Goal: Task Accomplishment & Management: Complete application form

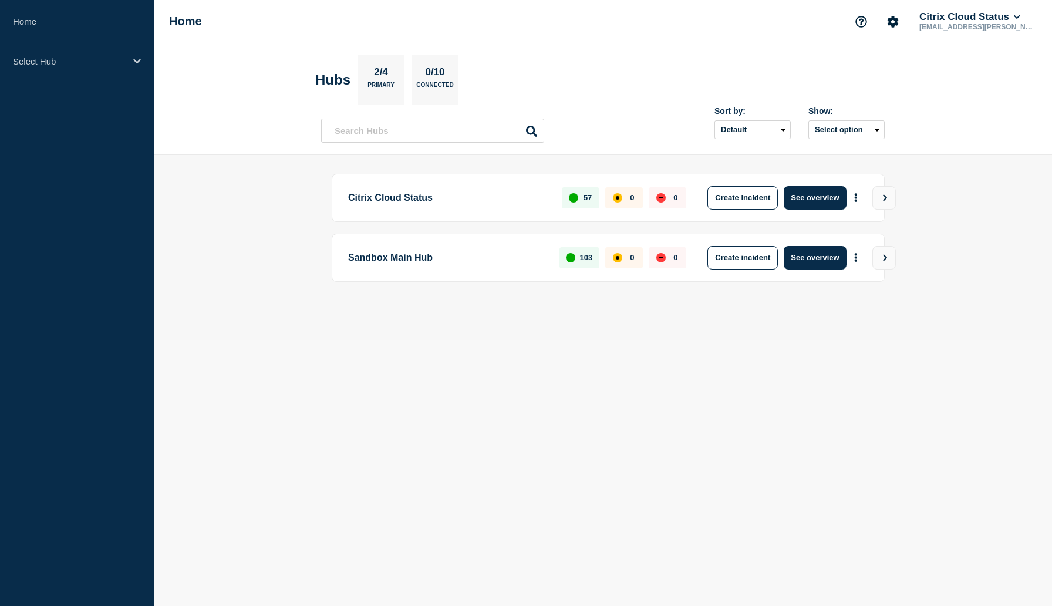
click at [497, 368] on body "Home Select Hub Home Citrix Cloud Status rajeshb.goudar@cloud.com Hubs 2/4 Prim…" at bounding box center [526, 303] width 1052 height 606
click at [738, 197] on button "Create incident" at bounding box center [743, 197] width 70 height 23
click at [745, 197] on button "Create incident" at bounding box center [743, 197] width 70 height 23
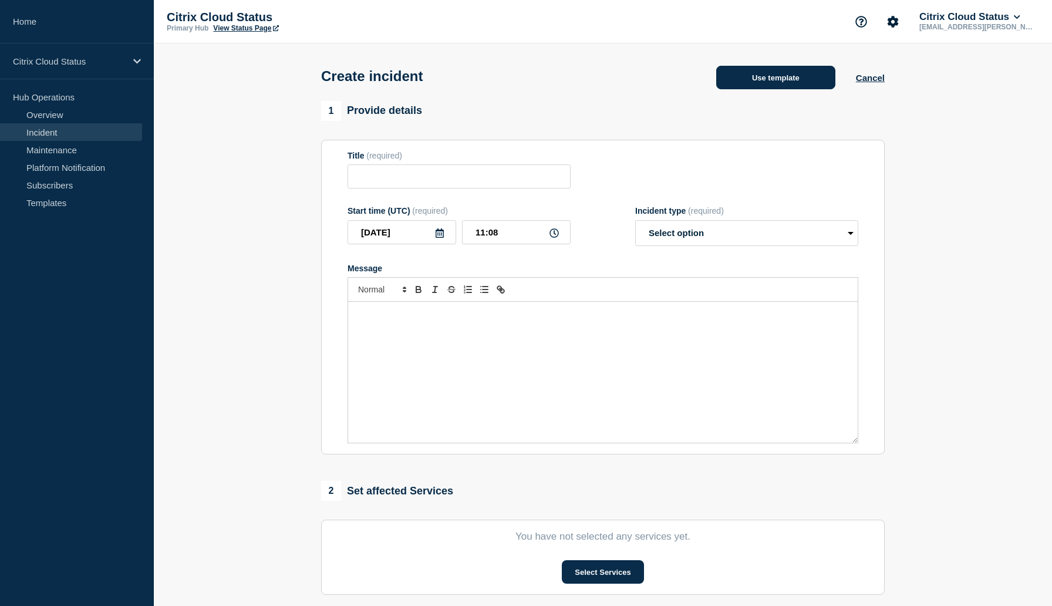
click at [766, 75] on button "Use template" at bounding box center [775, 77] width 119 height 23
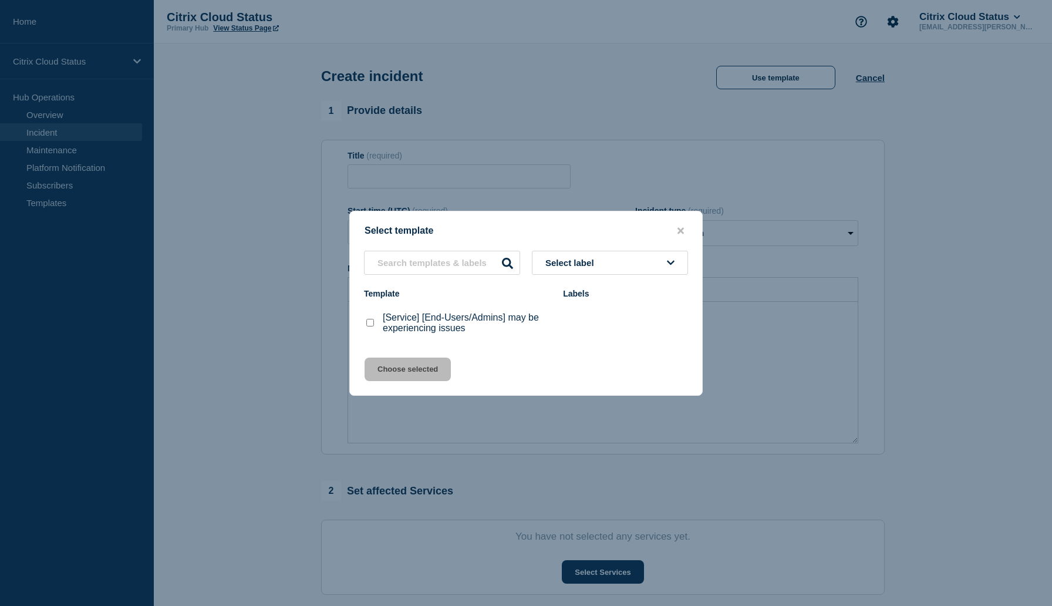
click at [597, 258] on span "Select label" at bounding box center [572, 263] width 53 height 10
click at [472, 268] on input "text" at bounding box center [442, 263] width 156 height 24
click at [682, 228] on icon "close button" at bounding box center [681, 230] width 6 height 6
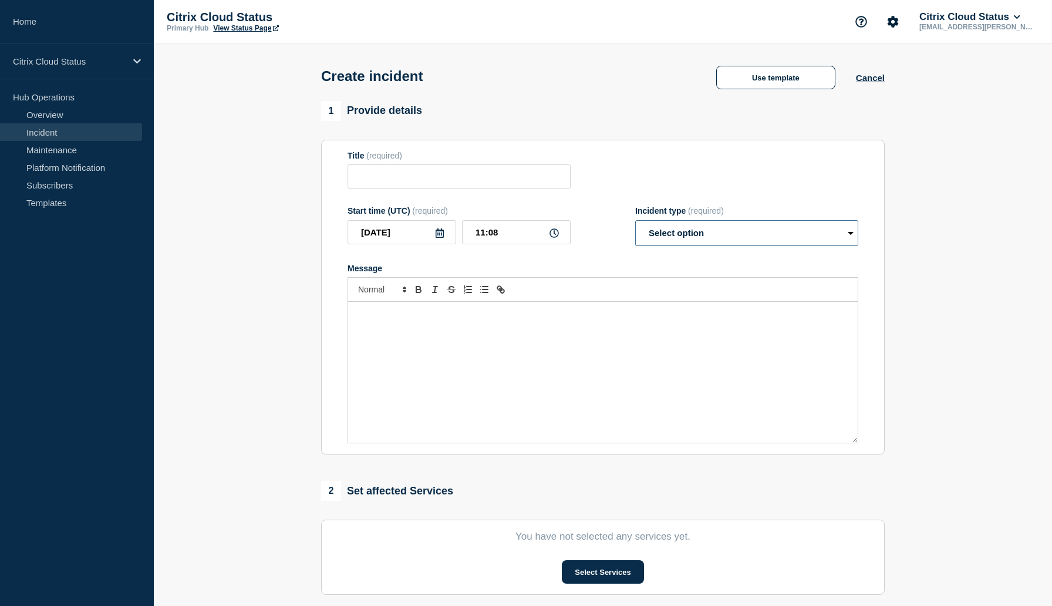
click at [685, 232] on select "Select option Investigating Identified Monitoring" at bounding box center [746, 233] width 223 height 26
click at [377, 188] on input "Title" at bounding box center [459, 176] width 223 height 24
click at [70, 147] on link "Maintenance" at bounding box center [71, 150] width 142 height 18
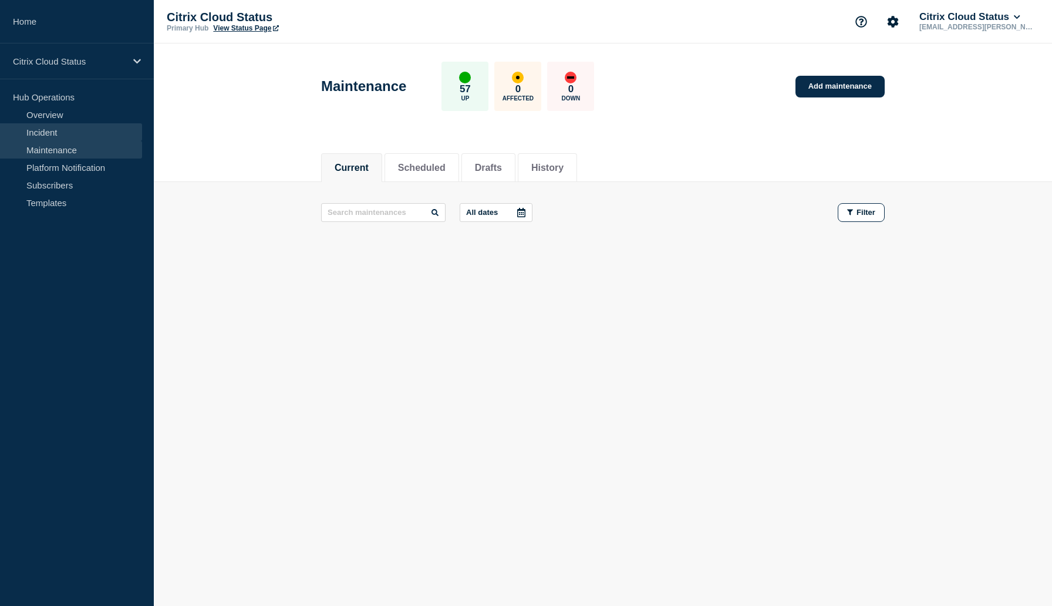
click at [52, 133] on link "Incident" at bounding box center [71, 132] width 142 height 18
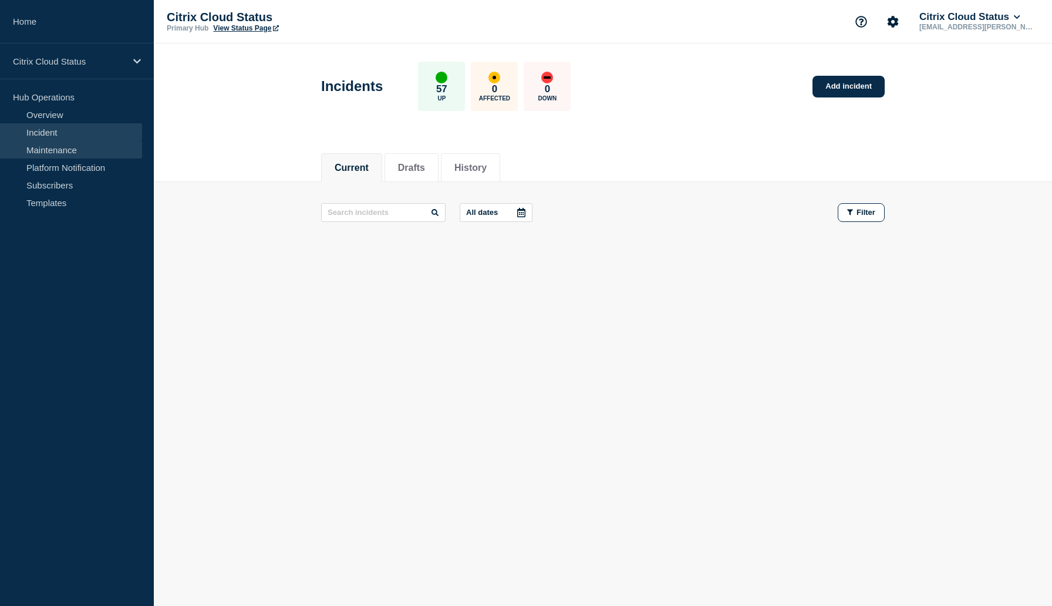
click at [48, 147] on link "Maintenance" at bounding box center [71, 150] width 142 height 18
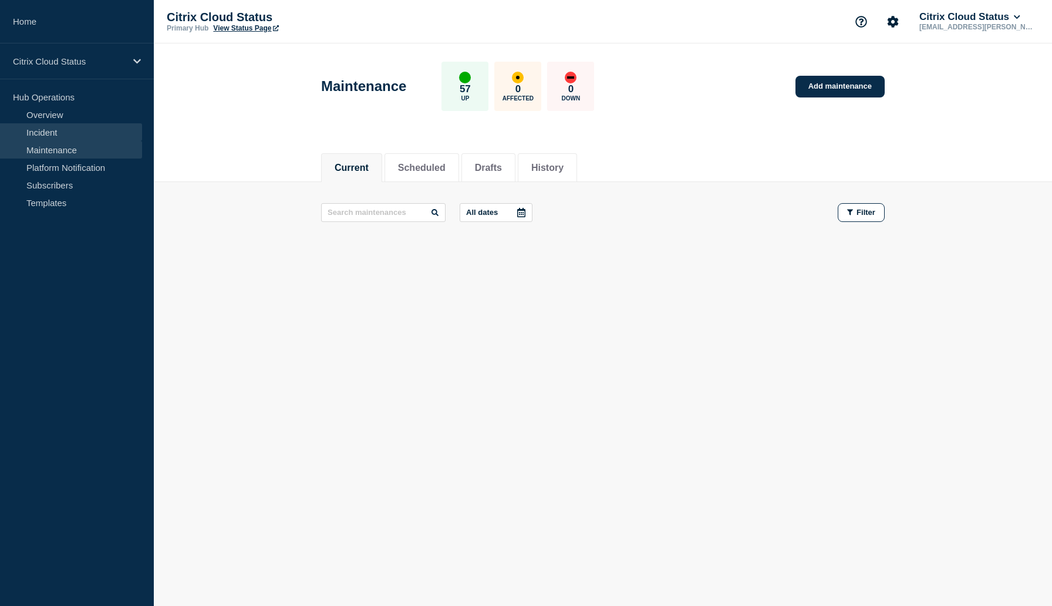
click at [48, 131] on link "Incident" at bounding box center [71, 132] width 142 height 18
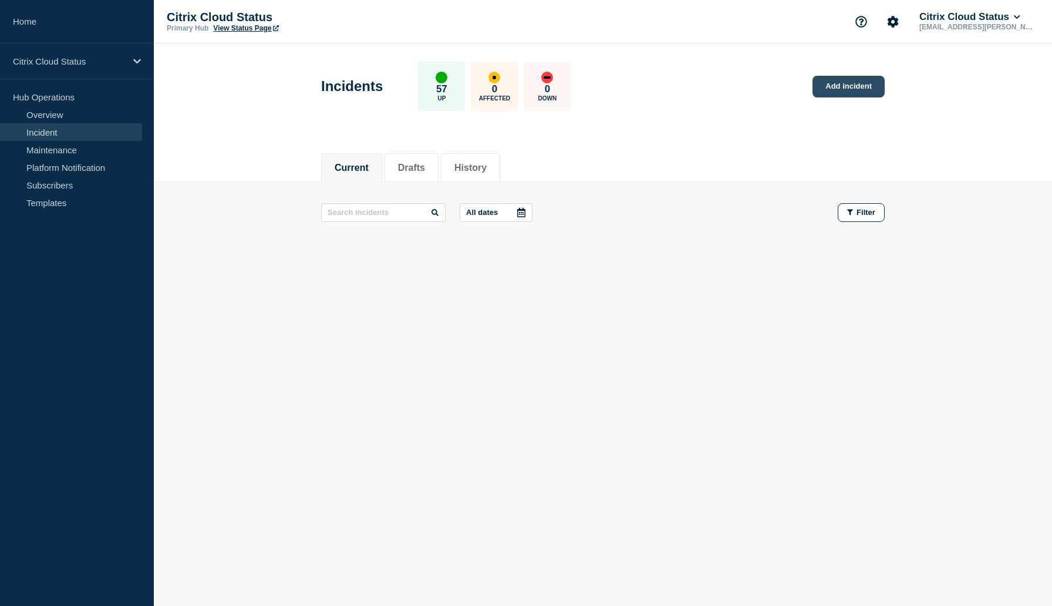
click at [845, 83] on link "Add incident" at bounding box center [849, 87] width 72 height 22
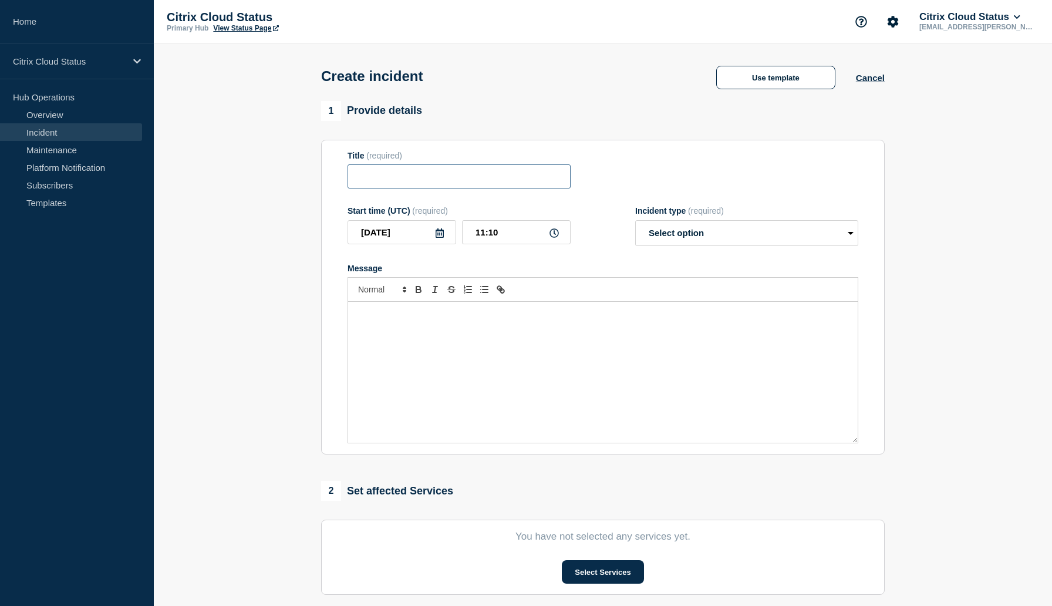
click at [408, 184] on input "Title" at bounding box center [459, 176] width 223 height 24
click at [763, 77] on button "Use template" at bounding box center [775, 77] width 119 height 23
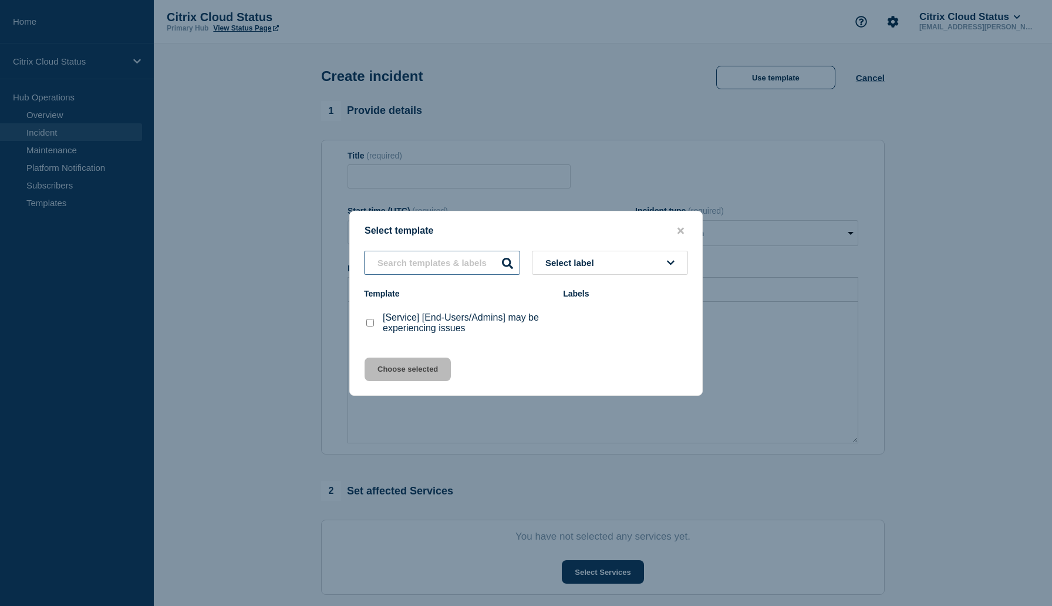
click at [443, 263] on input "text" at bounding box center [442, 263] width 156 height 24
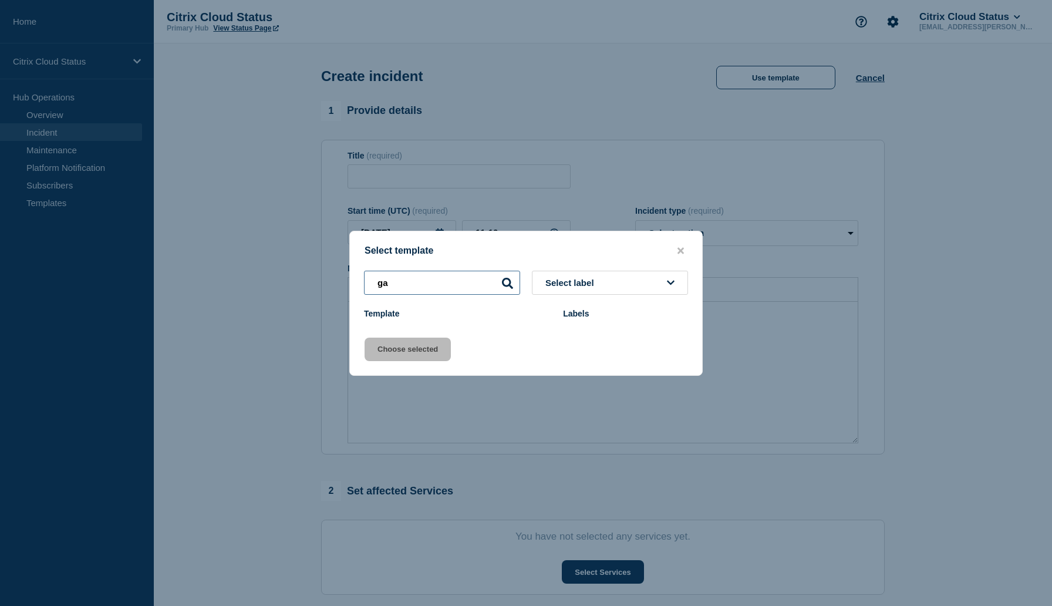
type input "g"
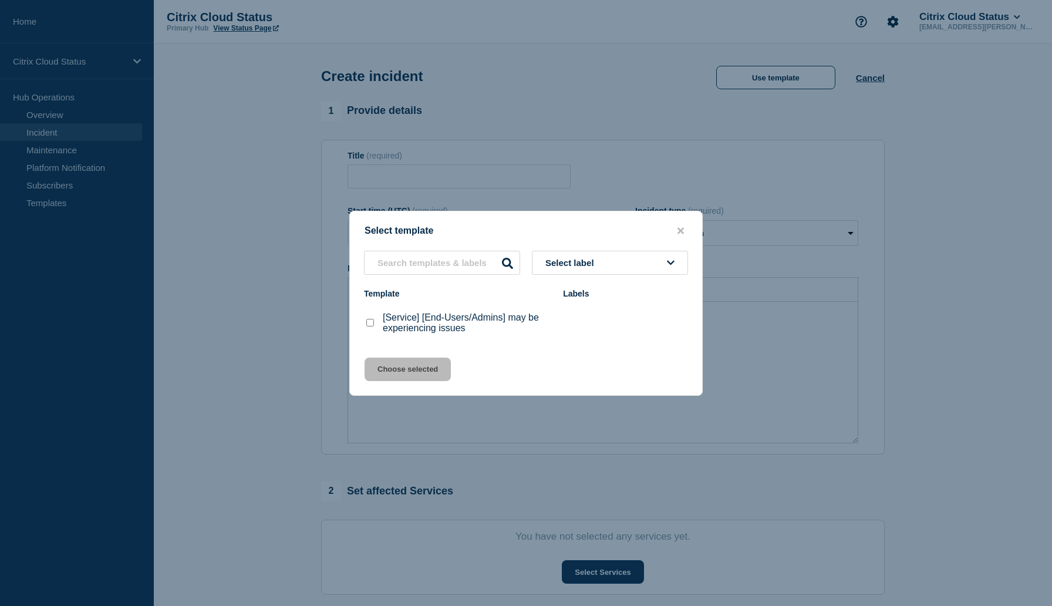
click at [590, 261] on span "Select label" at bounding box center [572, 263] width 53 height 10
click at [679, 227] on icon "close button" at bounding box center [681, 230] width 6 height 6
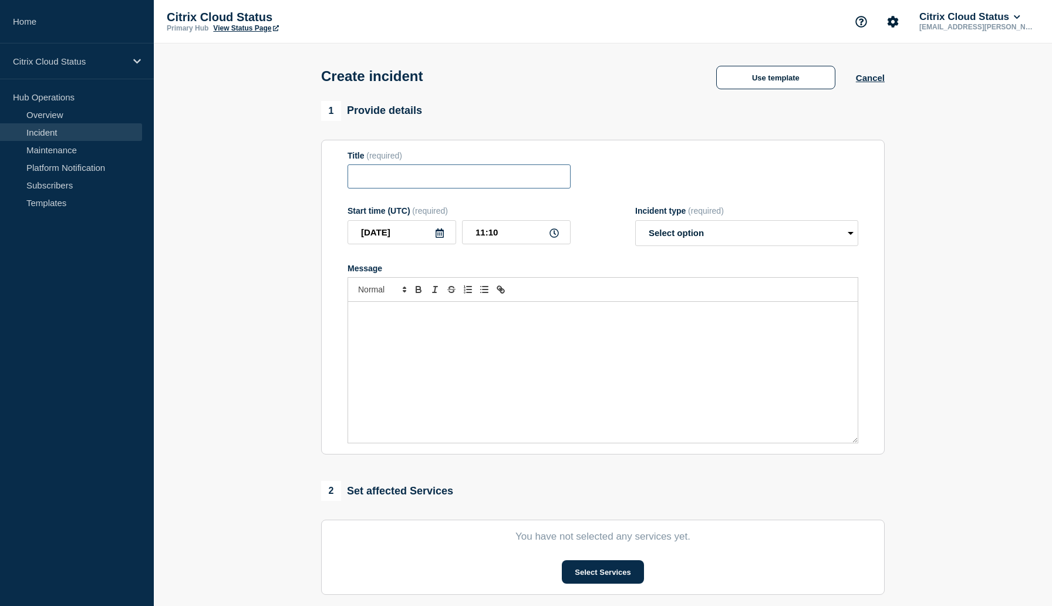
click at [383, 185] on input "Title" at bounding box center [459, 176] width 223 height 24
click at [402, 342] on div "Message" at bounding box center [603, 372] width 510 height 141
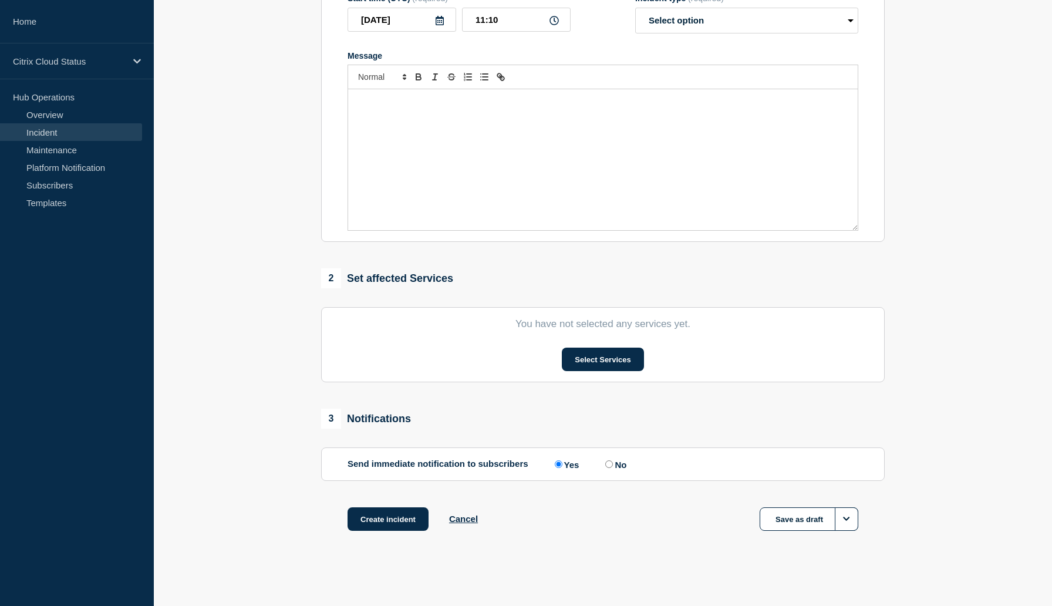
scroll to position [227, 0]
click at [585, 355] on button "Select Services" at bounding box center [603, 357] width 82 height 23
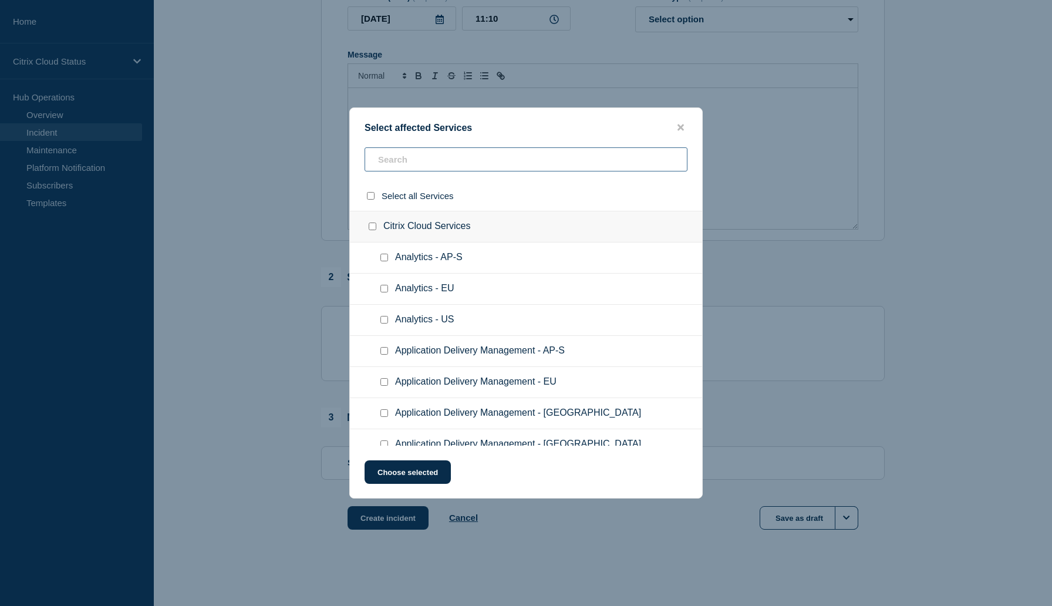
click at [411, 157] on input "text" at bounding box center [526, 159] width 323 height 24
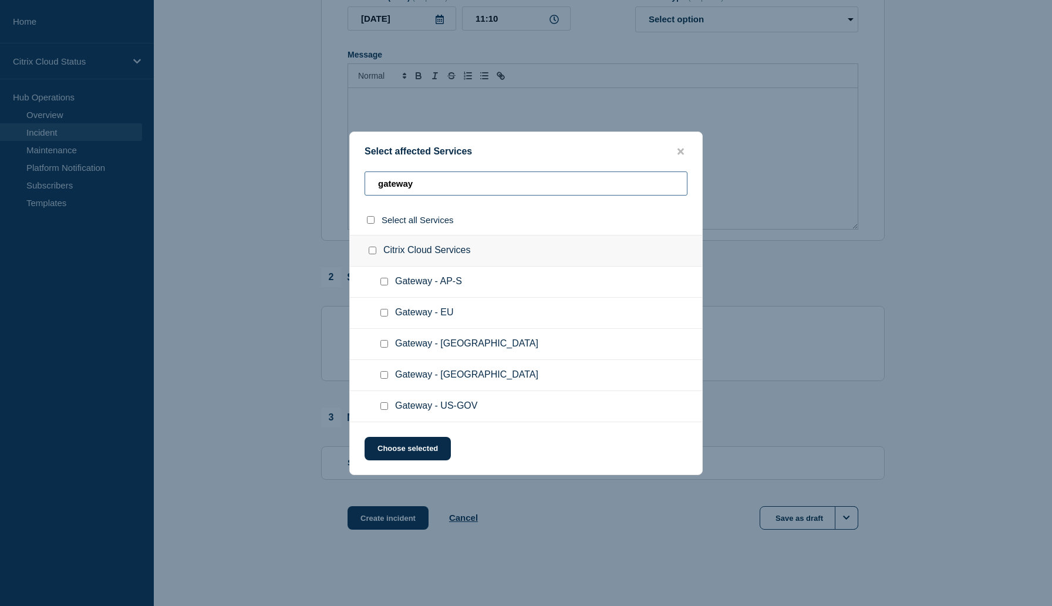
type input "gateway"
click at [386, 281] on input "Gateway - AP-S checkbox" at bounding box center [385, 282] width 8 height 8
checkbox input "true"
click at [422, 453] on button "Choose selected" at bounding box center [408, 448] width 86 height 23
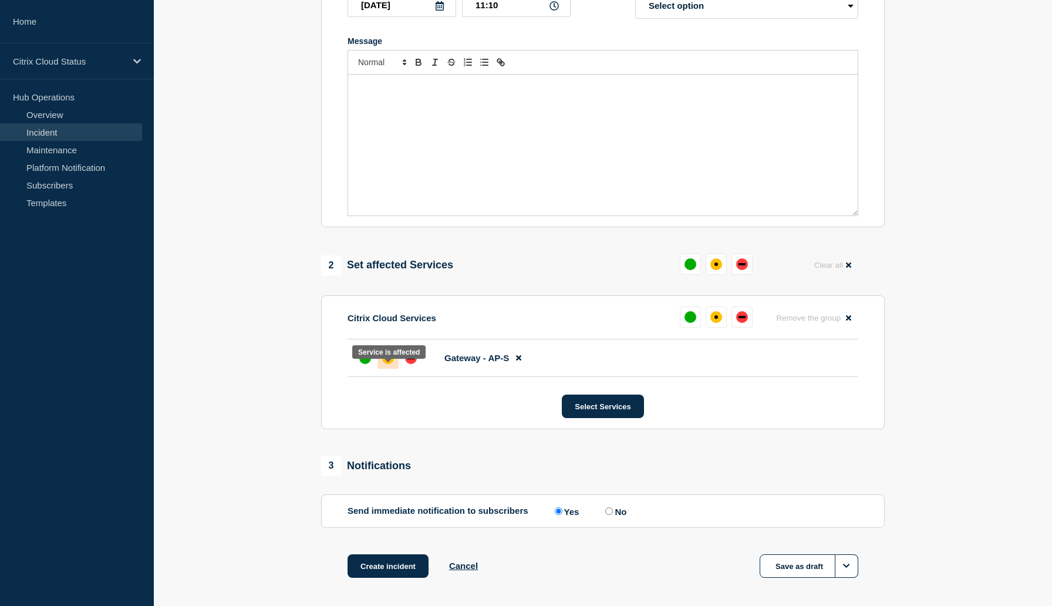
click at [389, 360] on div "affected" at bounding box center [388, 358] width 4 height 4
click at [974, 344] on section "1 Provide details Title (required) Start time (UTC) (required) [DATE] 11:10 Inc…" at bounding box center [603, 241] width 898 height 734
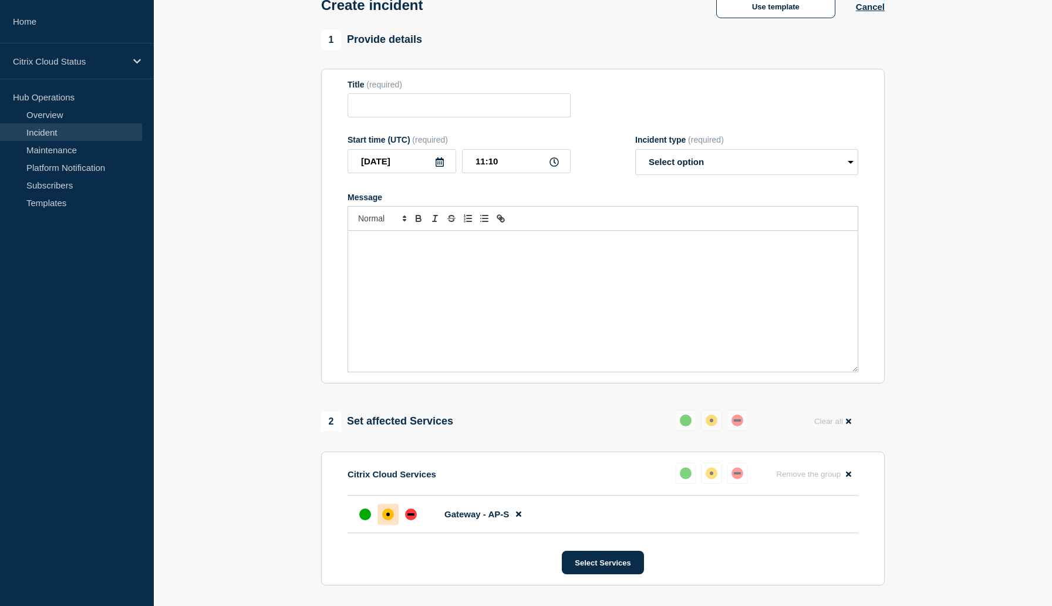
scroll to position [0, 0]
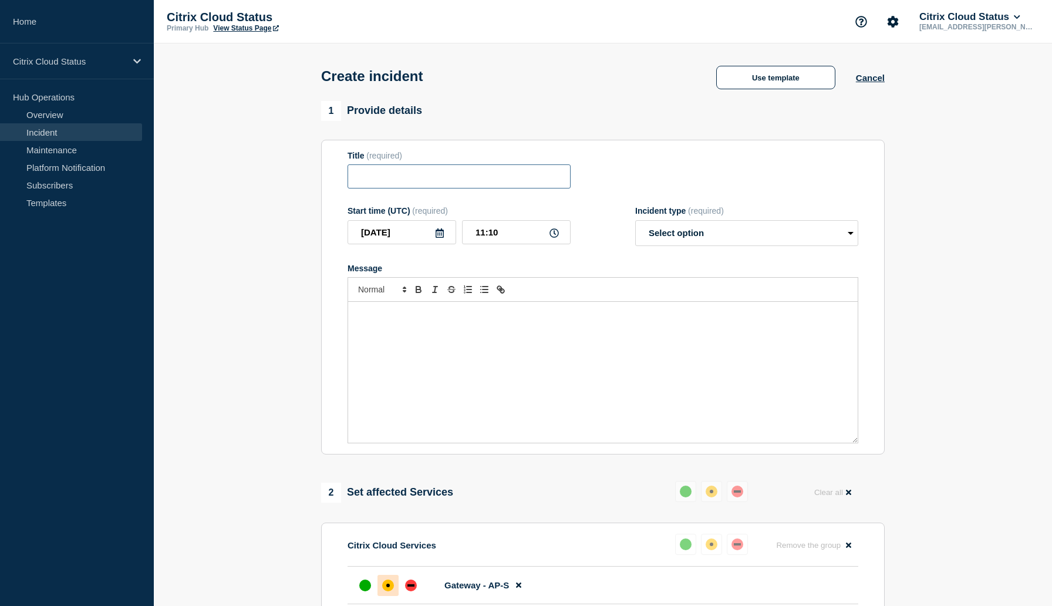
click at [452, 185] on input "Title" at bounding box center [459, 176] width 223 height 24
click at [445, 181] on input "Citrix Gateway" at bounding box center [459, 176] width 223 height 24
paste input "Service end-users may be experiencing issues while trying to launch application"
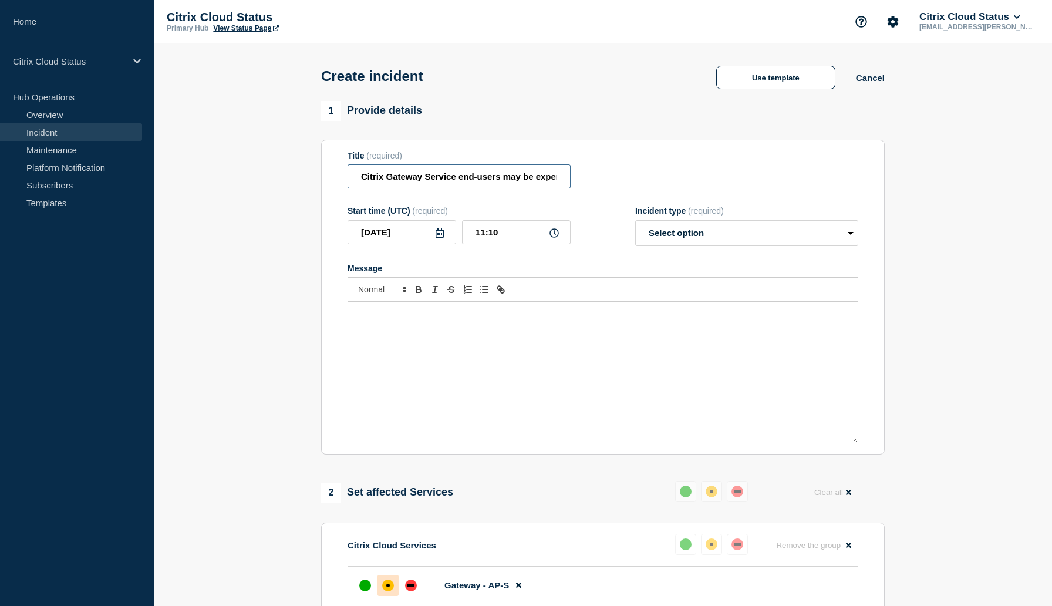
scroll to position [0, 265]
click at [669, 237] on select "Select option Investigating Identified Monitoring" at bounding box center [746, 233] width 223 height 26
click at [385, 181] on input "Citrix Gateway Service end-users may be experiencing issues while trying to lau…" at bounding box center [459, 176] width 223 height 24
click at [462, 181] on input "Citrix Gateway Service end-users may be experiencing issues while trying to lau…" at bounding box center [459, 176] width 223 height 24
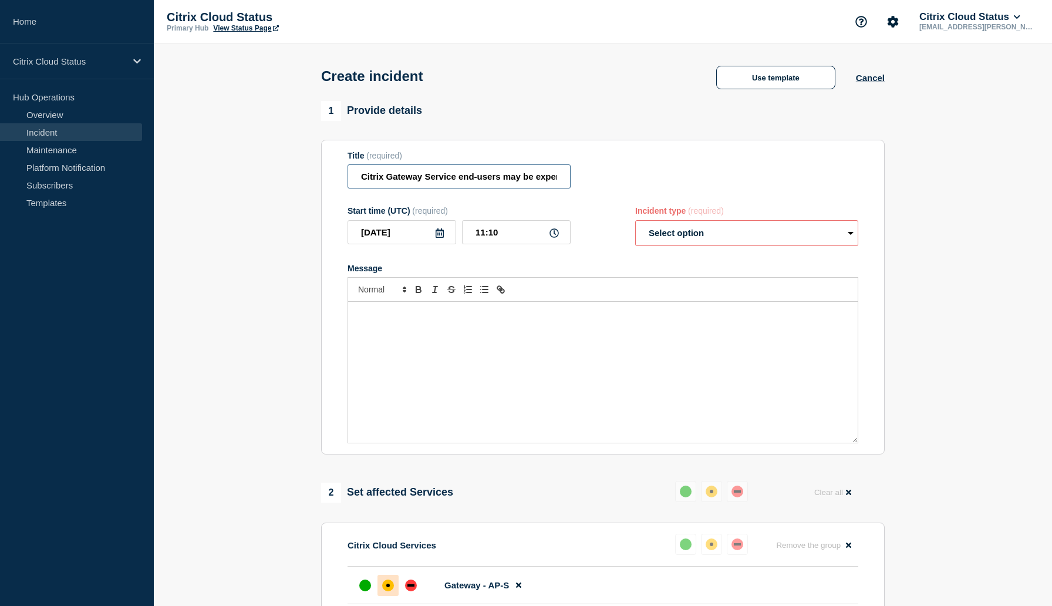
click at [462, 181] on input "Citrix Gateway Service end-users may be experiencing issues while trying to lau…" at bounding box center [459, 176] width 223 height 24
paste input "DaaS users using Gateway Service may be experiencing session freezes or/and dis…"
click at [404, 181] on input "Citrix DaaS users using Gateway Service may be experiencing session freezes or/…" at bounding box center [459, 176] width 223 height 24
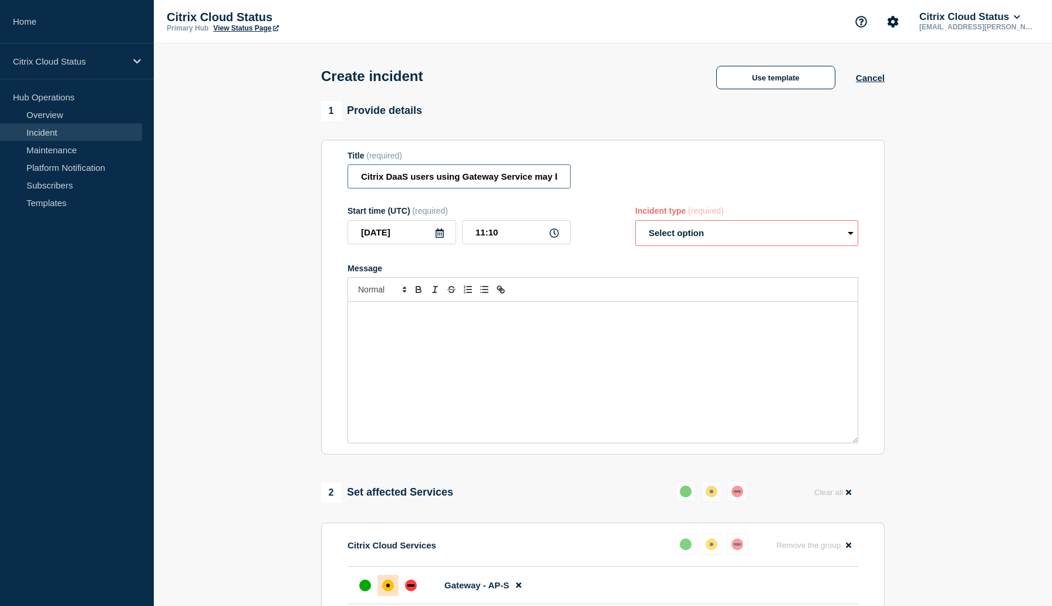
scroll to position [0, 315]
type input "Citrix DaaS users using Gateway Service may be experiencing session disconnecti…"
click at [739, 246] on select "Select option Investigating Identified Monitoring" at bounding box center [746, 233] width 223 height 26
select select "identified"
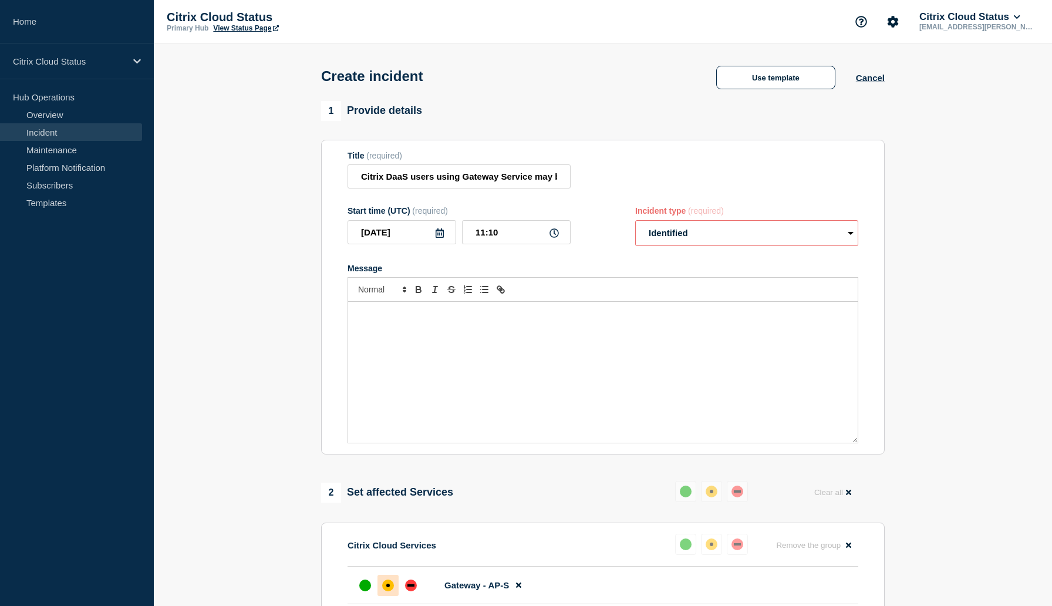
click at [635, 228] on select "Select option Investigating Identified Monitoring" at bounding box center [746, 233] width 223 height 26
click at [605, 319] on p "Message" at bounding box center [603, 314] width 492 height 11
click at [511, 187] on input "Citrix DaaS users using Gateway Service may be experiencing session disconnecti…" at bounding box center [459, 176] width 223 height 24
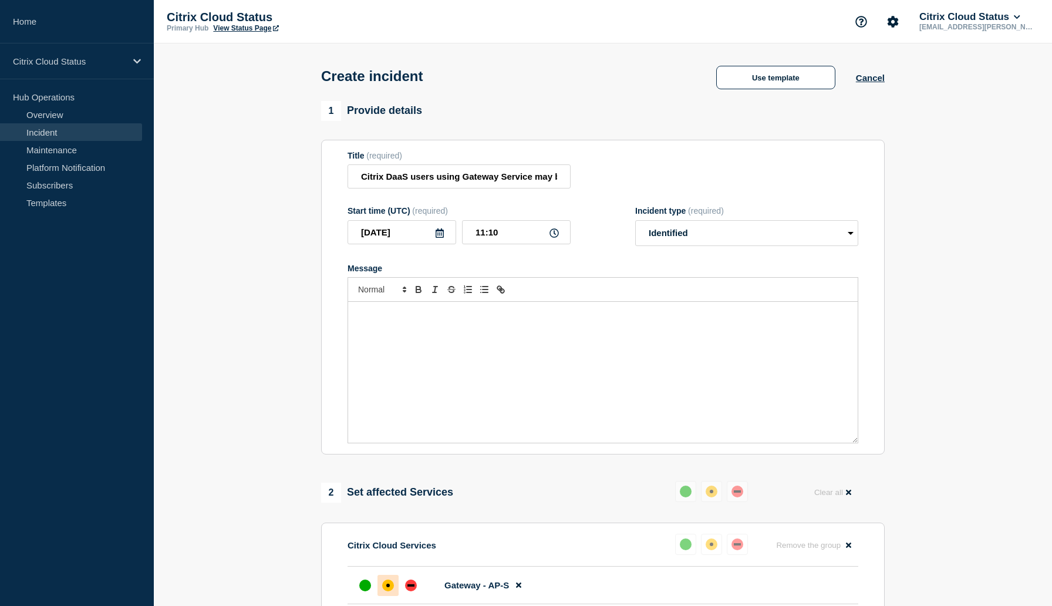
click at [449, 342] on div "Message" at bounding box center [603, 372] width 510 height 141
click at [967, 326] on section "1 Provide details Title (required) Citrix DaaS users using Gateway Service may …" at bounding box center [603, 468] width 898 height 734
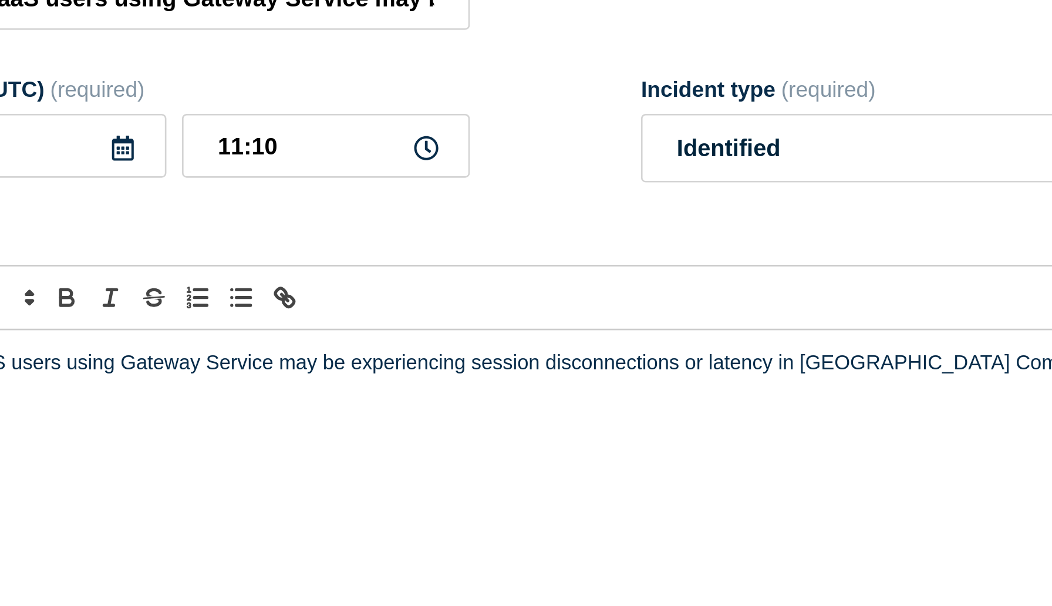
scroll to position [176, 0]
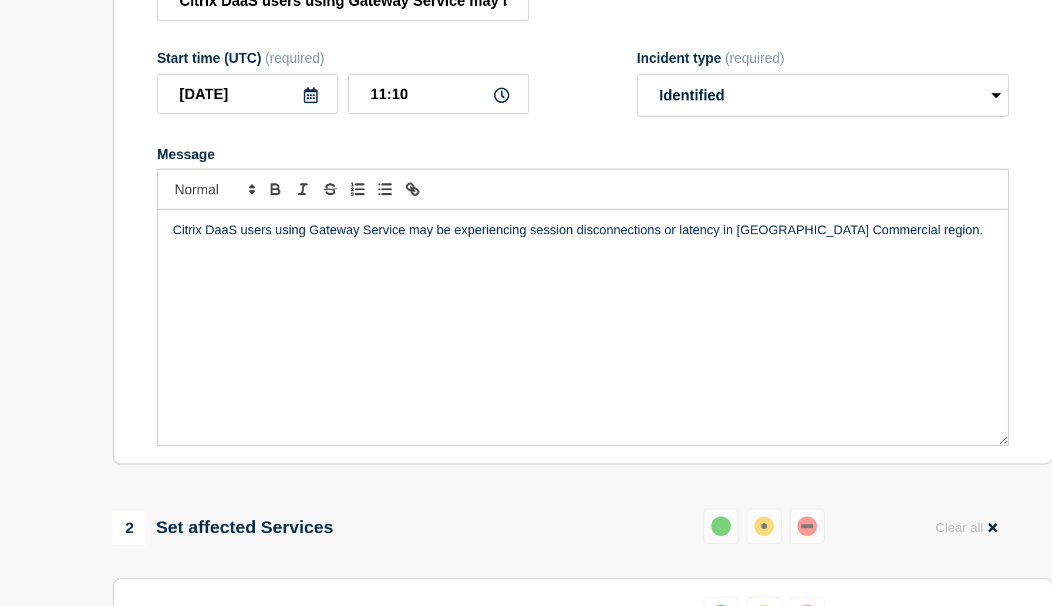
click at [358, 143] on p "Citrix DaaS users using Gateway Service may be experiencing session disconnecti…" at bounding box center [603, 138] width 492 height 11
click at [734, 147] on p "A subset of Citrix DaaS users using Gateway Service may be experiencing session…" at bounding box center [603, 144] width 492 height 22
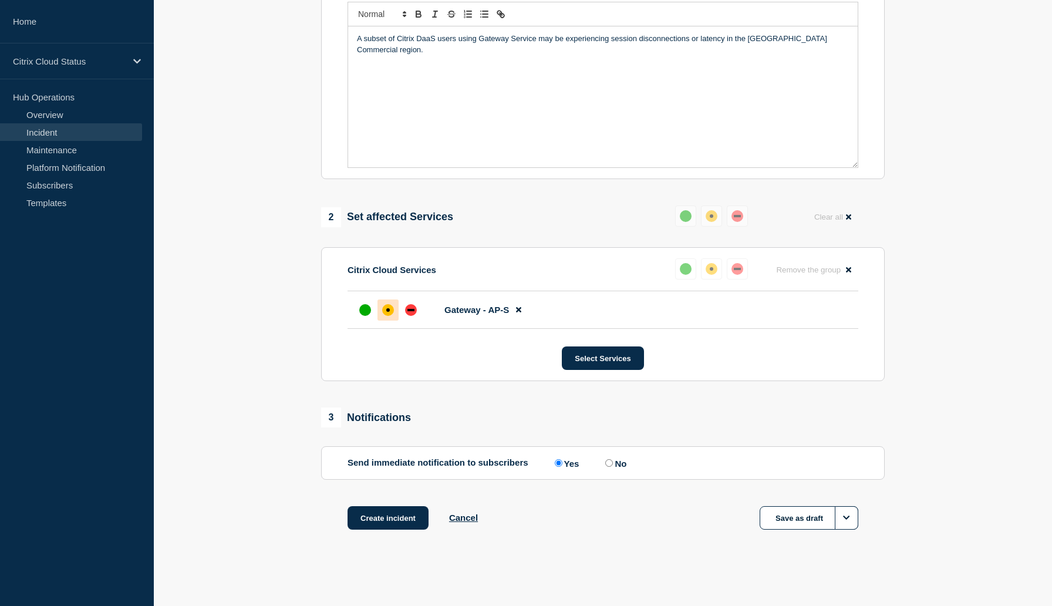
scroll to position [294, 0]
click at [397, 518] on button "Create incident" at bounding box center [388, 517] width 81 height 23
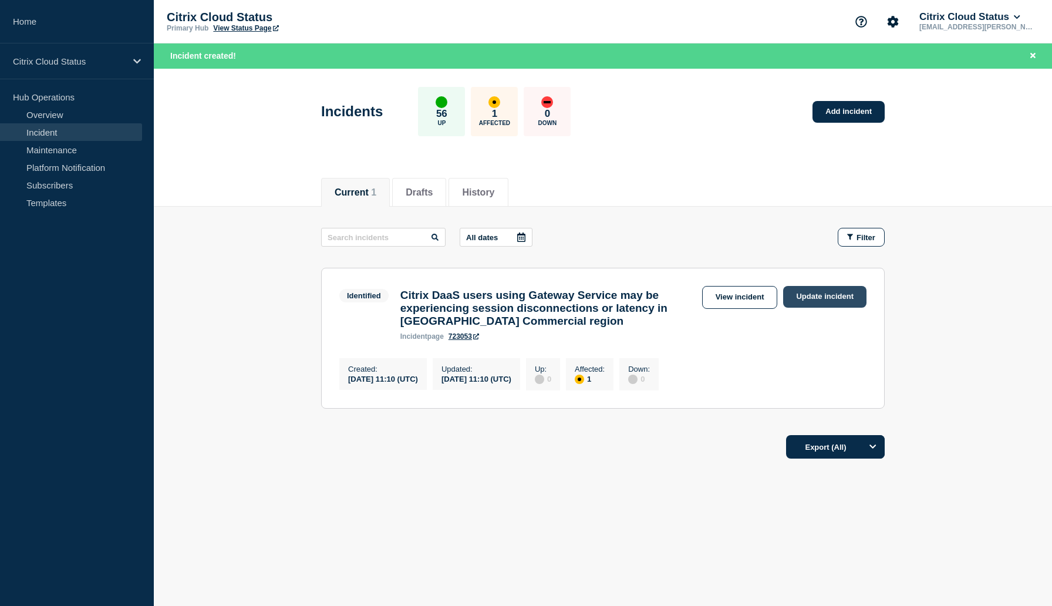
click at [826, 295] on link "Update incident" at bounding box center [824, 297] width 83 height 22
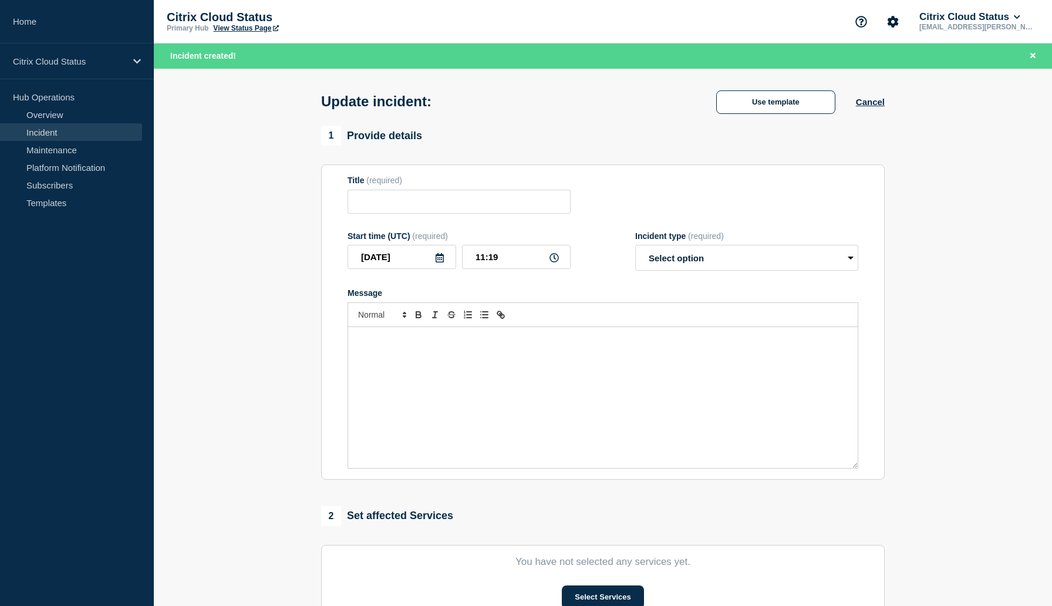
type input "Citrix DaaS users using Gateway Service may be experiencing session disconnecti…"
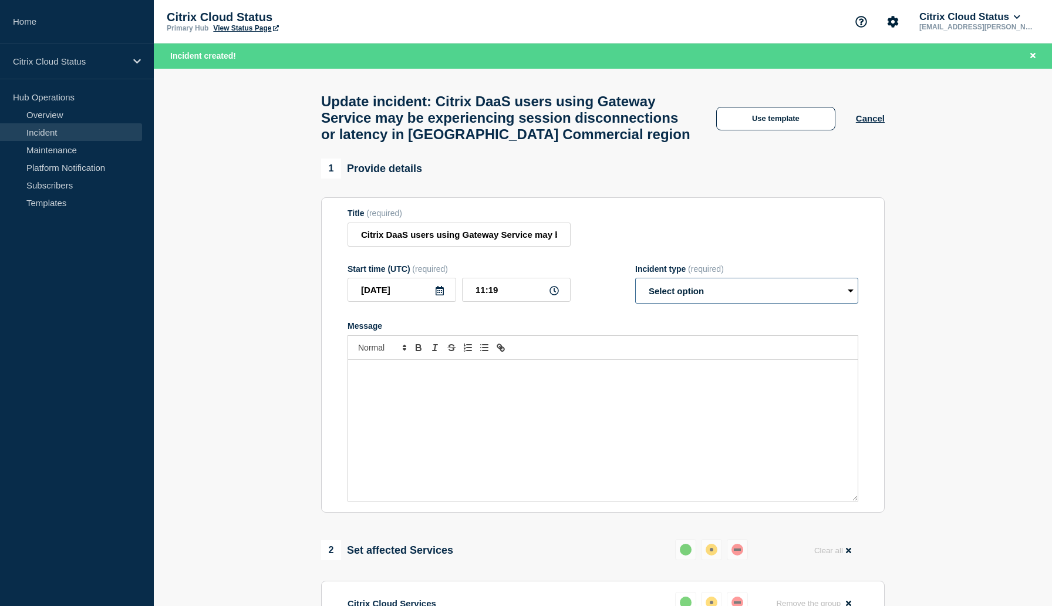
click at [706, 302] on select "Select option Investigating Identified Monitoring Resolved" at bounding box center [746, 291] width 223 height 26
select select "monitoring"
click at [635, 292] on select "Select option Investigating Identified Monitoring Resolved" at bounding box center [746, 291] width 223 height 26
click at [613, 400] on div "Message" at bounding box center [603, 430] width 510 height 141
click at [667, 304] on select "Select option Investigating Identified Monitoring Resolved" at bounding box center [746, 291] width 223 height 26
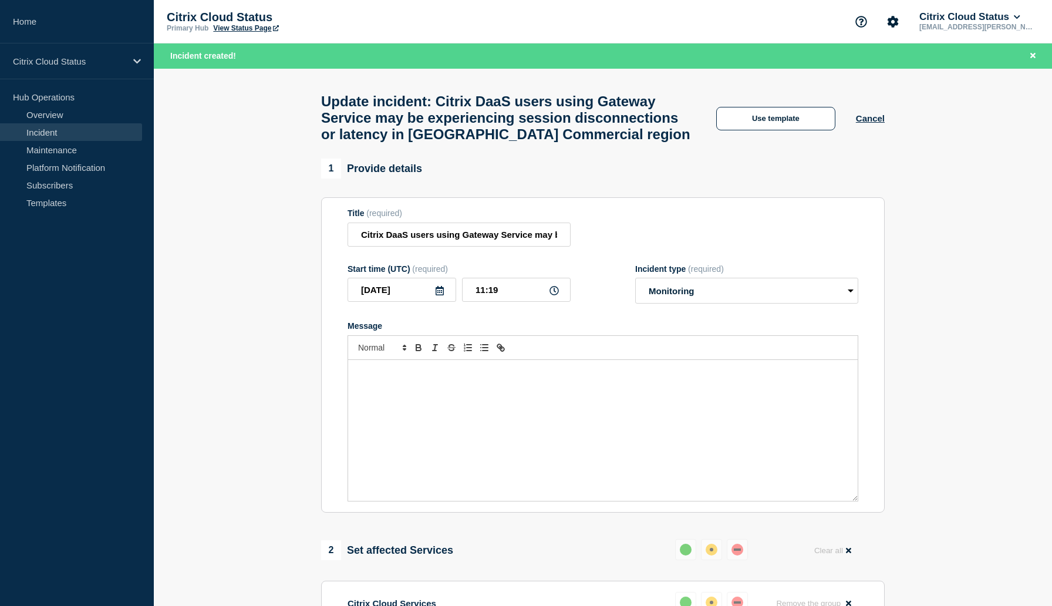
click at [483, 409] on div "Message" at bounding box center [603, 430] width 510 height 141
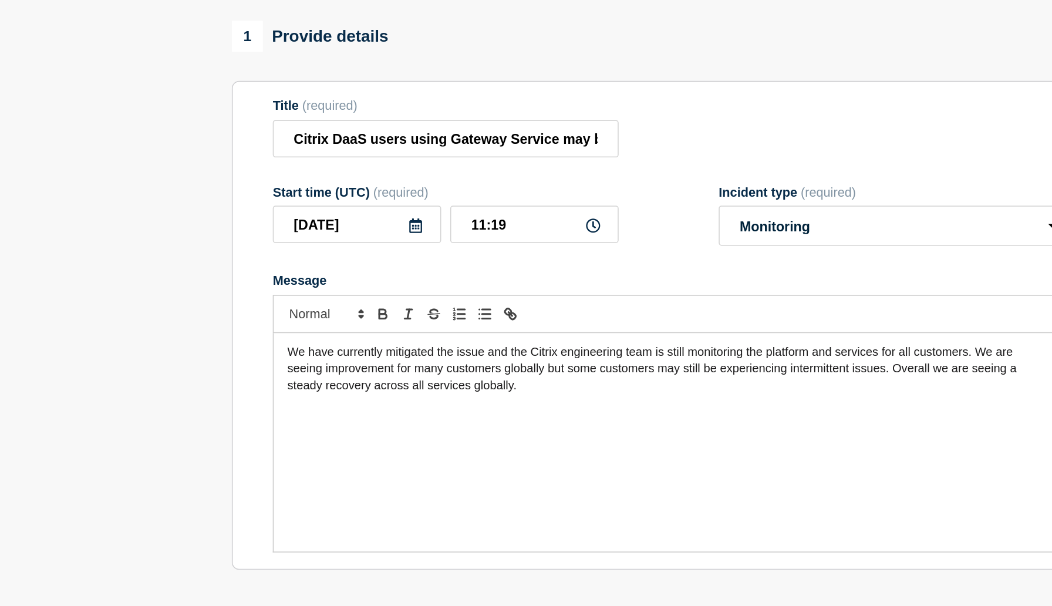
scroll to position [45, 0]
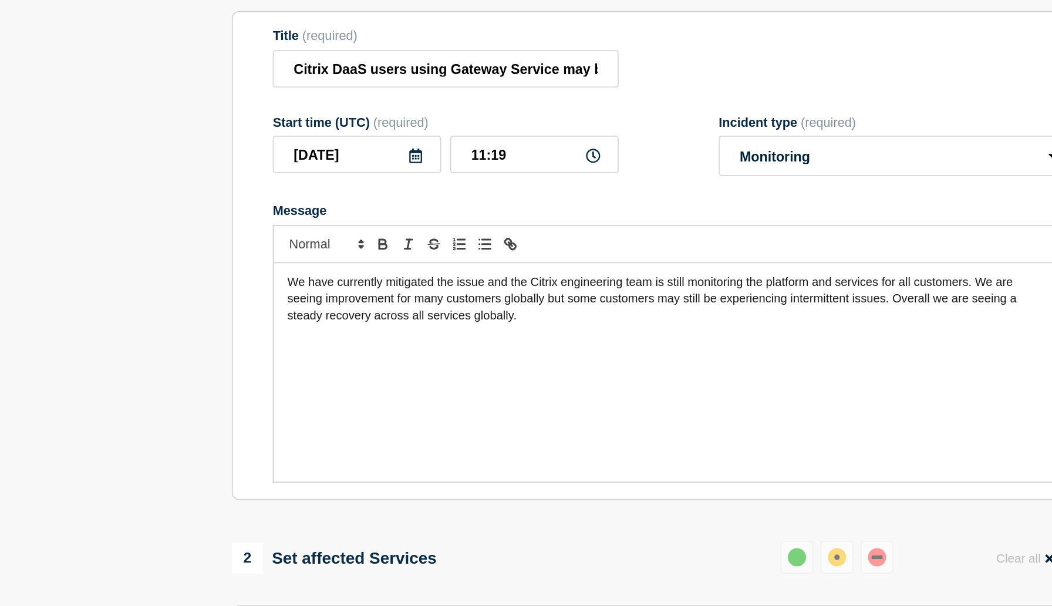
click at [516, 353] on span "We have currently mitigated the issue and the Citrix engineering team is still …" at bounding box center [593, 337] width 473 height 31
click at [463, 353] on span "We have currently mitigated the issue and the Citrix engineering team is still …" at bounding box center [592, 337] width 470 height 31
click at [749, 351] on span "We have currently mitigated the issue and the Citrix engineering team is still …" at bounding box center [592, 337] width 470 height 31
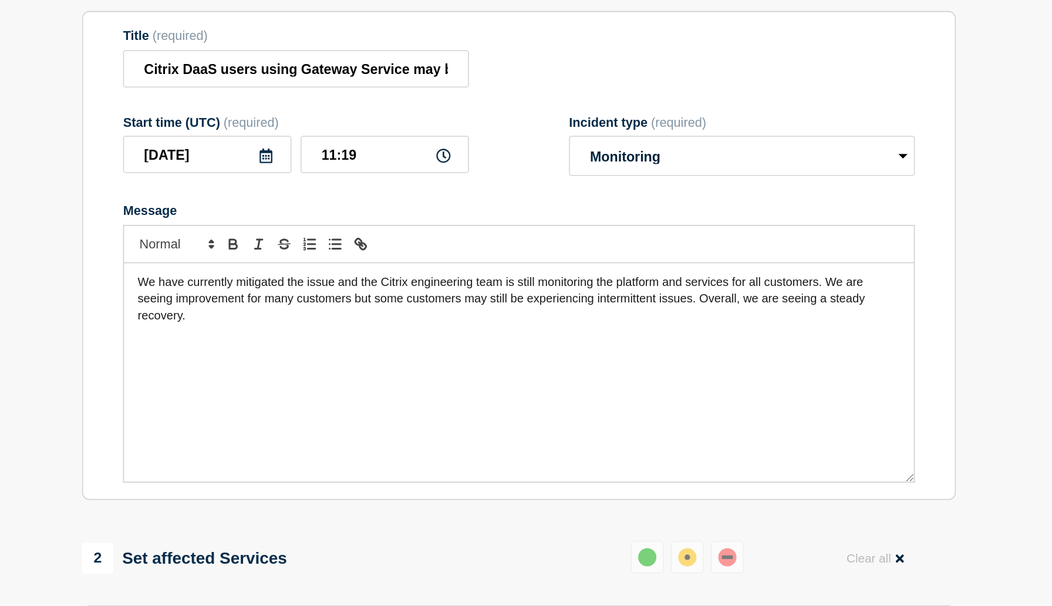
click at [497, 353] on span "We have currently mitigated the issue and the Citrix engineering team is still …" at bounding box center [593, 337] width 472 height 31
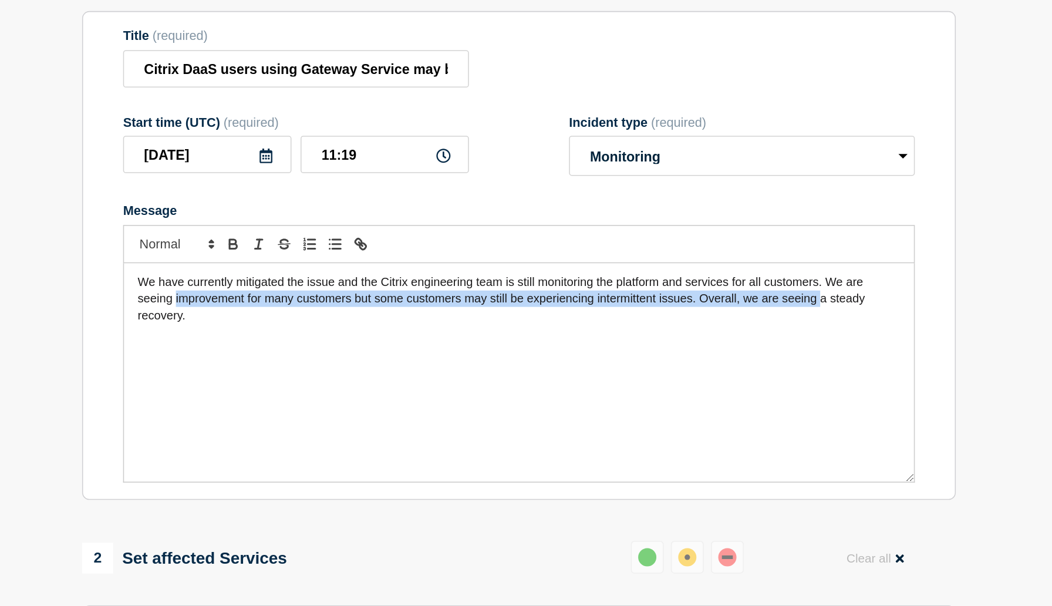
drag, startPoint x: 381, startPoint y: 353, endPoint x: 797, endPoint y: 352, distance: 416.3
click at [797, 352] on span "We have currently mitigated the issue and the Citrix engineering team is still …" at bounding box center [593, 337] width 472 height 31
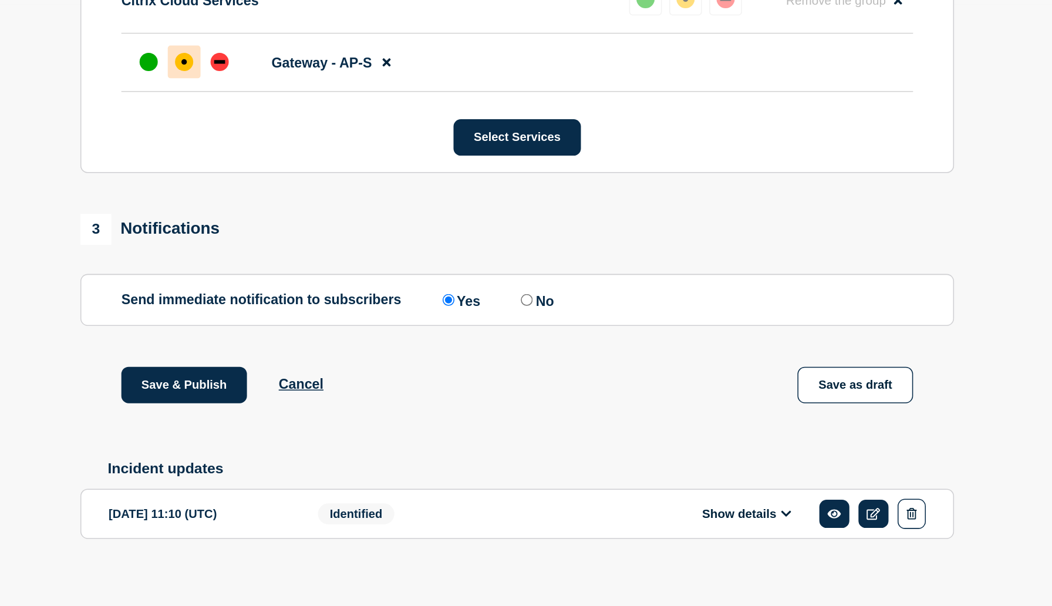
scroll to position [427, 0]
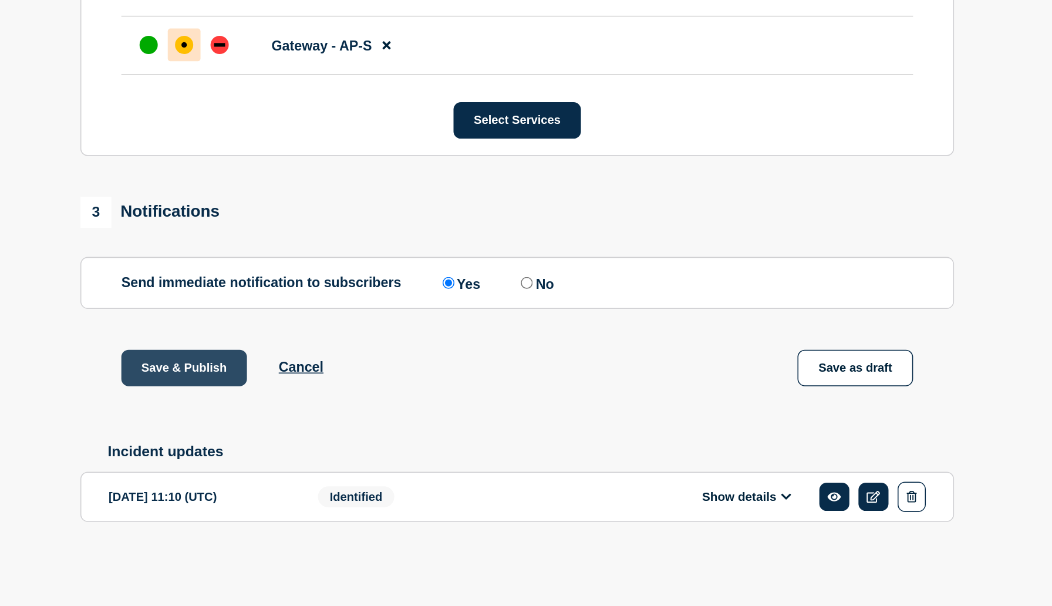
click at [374, 446] on button "Save & Publish" at bounding box center [388, 451] width 81 height 23
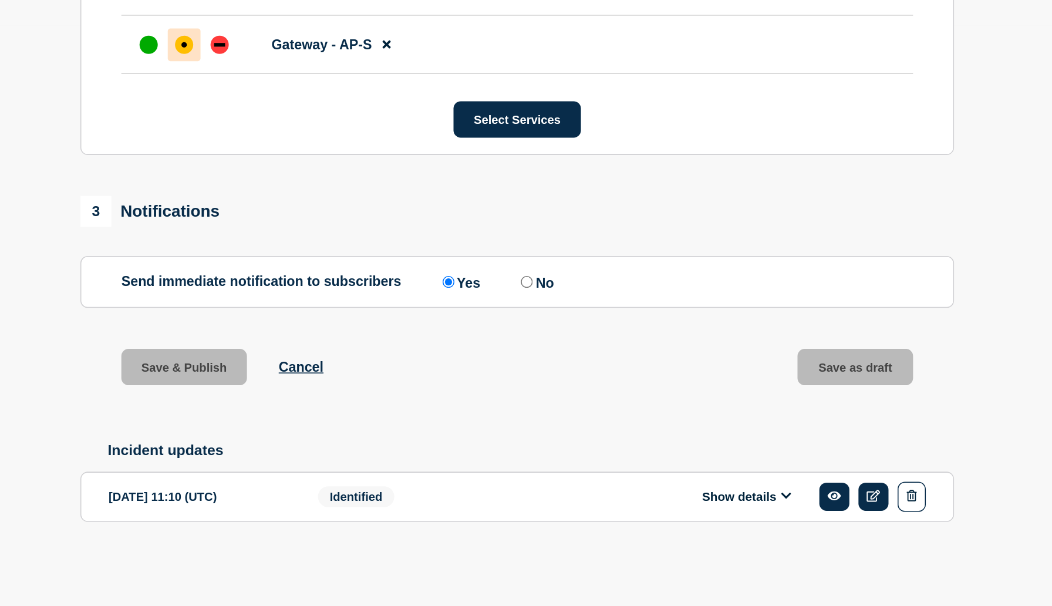
scroll to position [402, 0]
